Goal: Complete application form

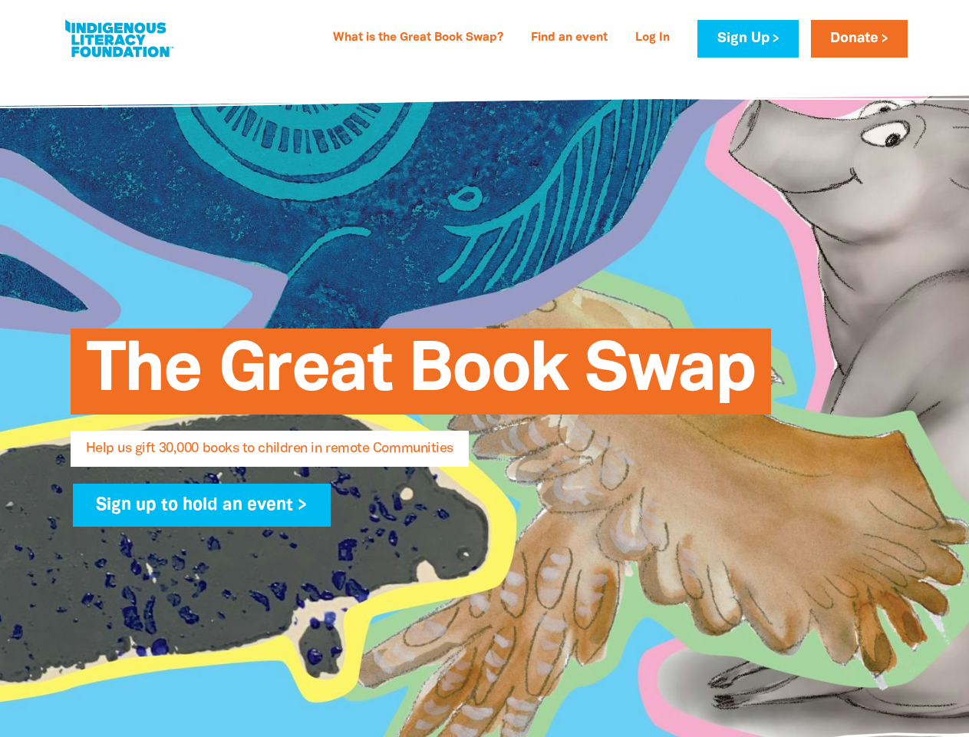
select select "US"
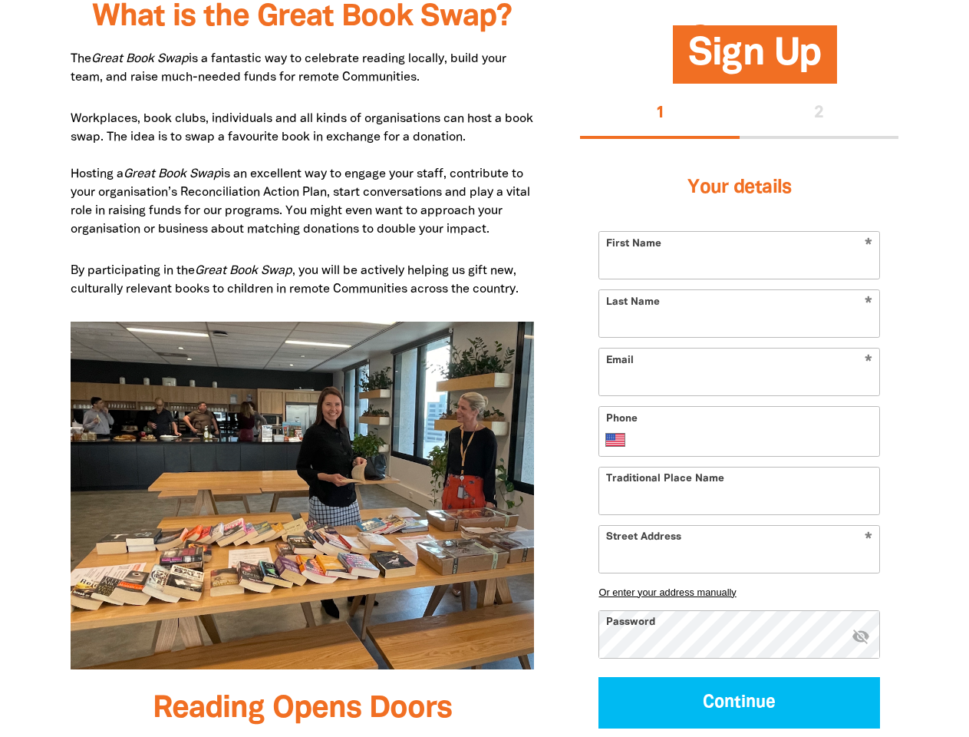
scroll to position [816, 0]
click at [484, 368] on img at bounding box center [303, 496] width 464 height 348
click at [660, 114] on button "1" at bounding box center [660, 114] width 160 height 49
click at [820, 114] on div "1 2" at bounding box center [739, 114] width 319 height 49
click at [739, 592] on button "Or enter your address manually" at bounding box center [740, 592] width 282 height 12
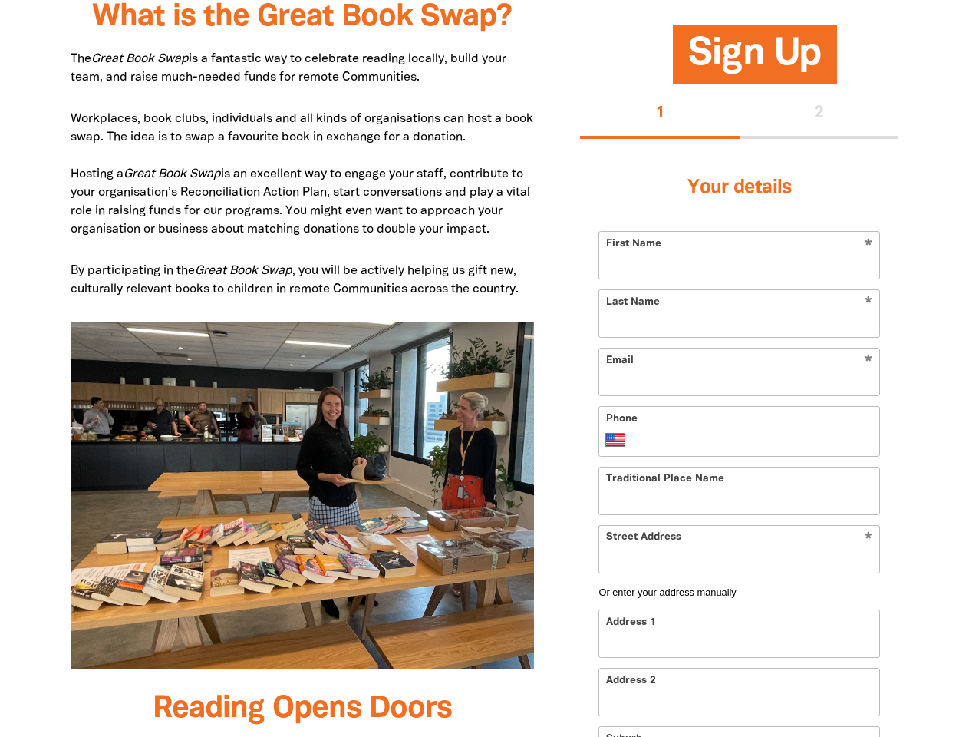
click at [861, 637] on input "Address 1" at bounding box center [739, 633] width 280 height 47
click at [739, 702] on input "Address 2" at bounding box center [739, 692] width 280 height 47
